Goal: Navigation & Orientation: Find specific page/section

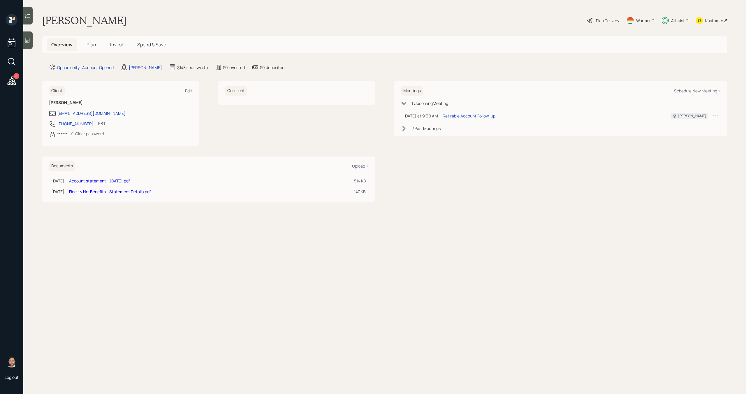
click at [11, 73] on div "6" at bounding box center [11, 63] width 10 height 50
click at [11, 78] on icon at bounding box center [12, 80] width 8 height 8
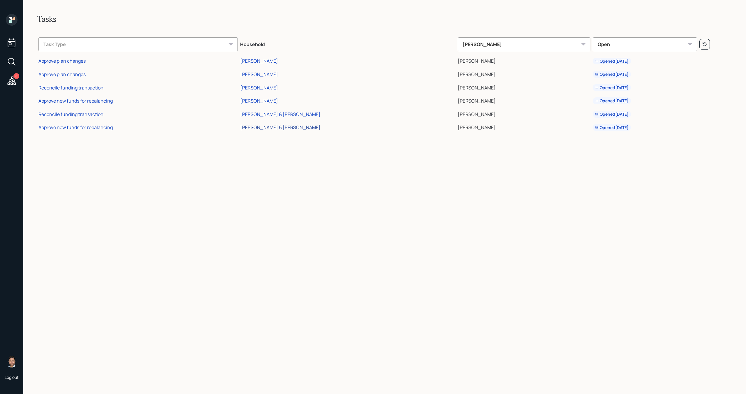
click at [276, 128] on div "Suzanne Crisp & Jim McDaniel" at bounding box center [280, 127] width 80 height 6
